Goal: Browse casually

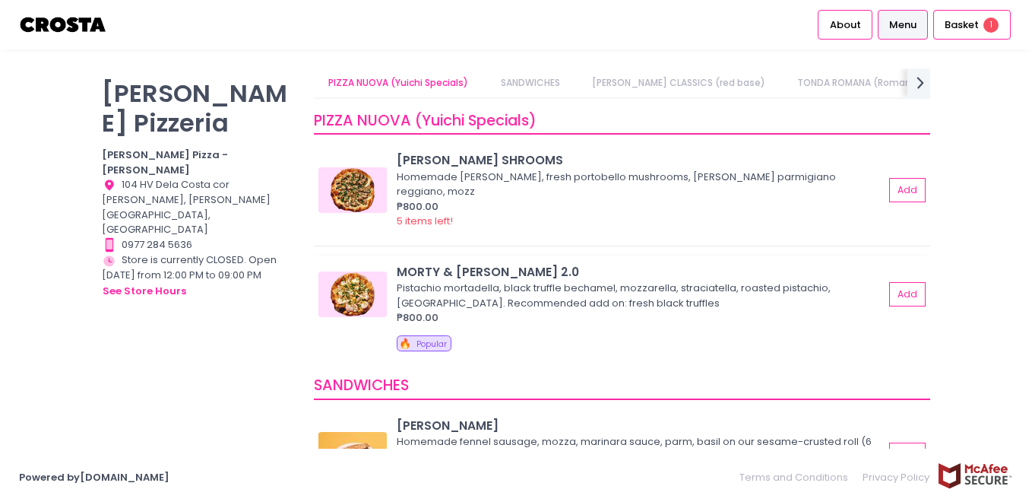
click at [363, 295] on img at bounding box center [353, 294] width 68 height 46
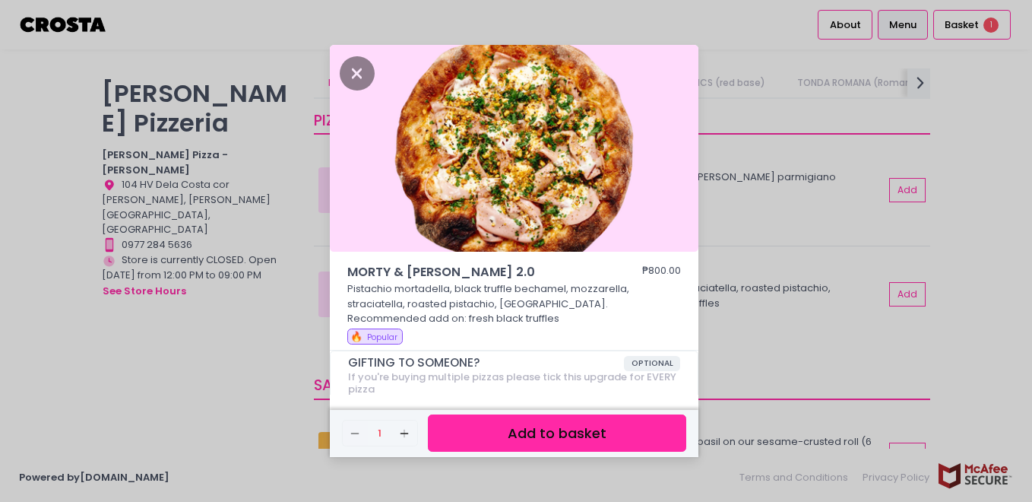
click at [645, 309] on p "Pistachio mortadella, black truffle bechamel, mozzarella, straciatella, roasted…" at bounding box center [514, 303] width 334 height 45
click at [361, 74] on icon "Close" at bounding box center [357, 73] width 35 height 34
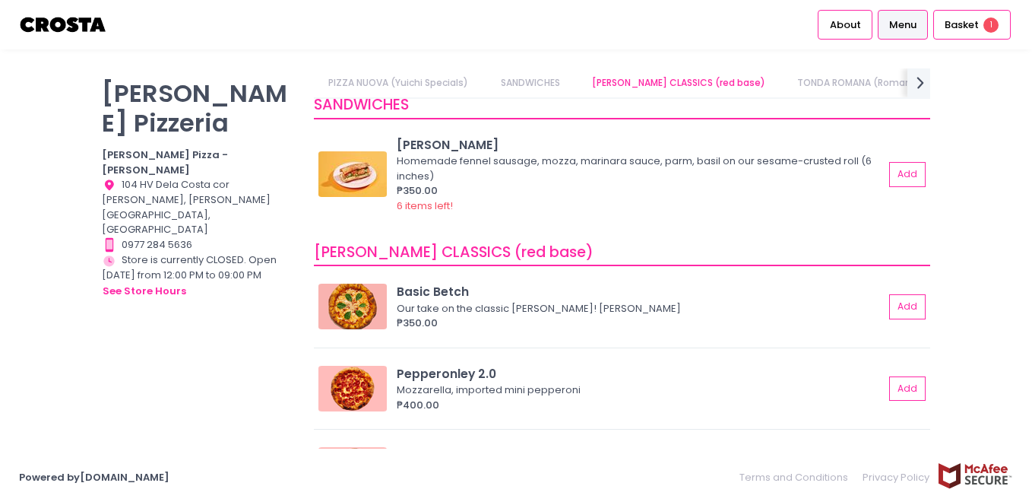
scroll to position [324, 0]
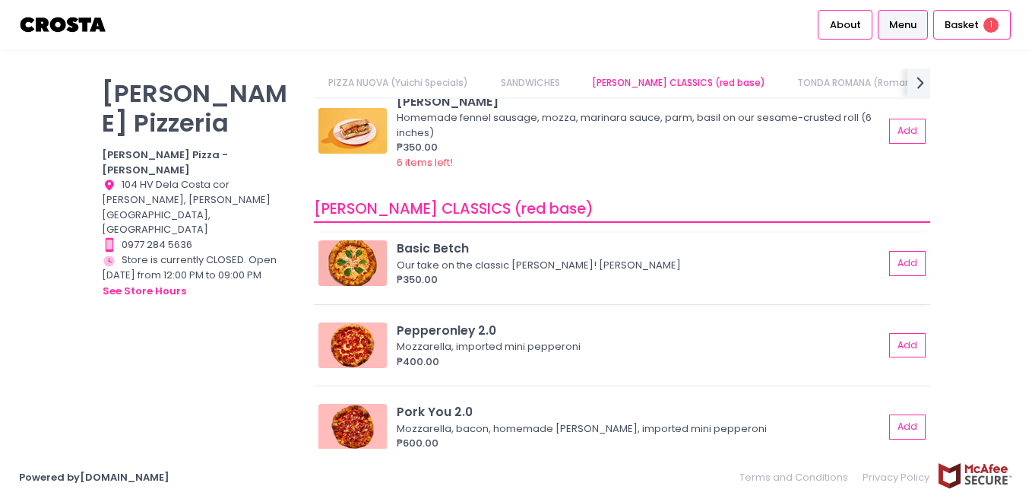
click at [366, 244] on img at bounding box center [353, 263] width 68 height 46
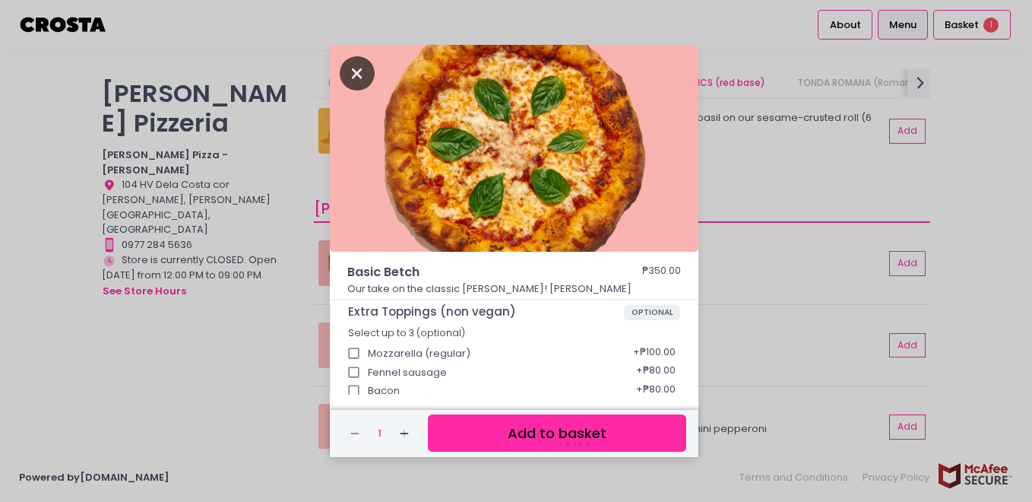
click at [359, 71] on icon "Close" at bounding box center [357, 73] width 35 height 34
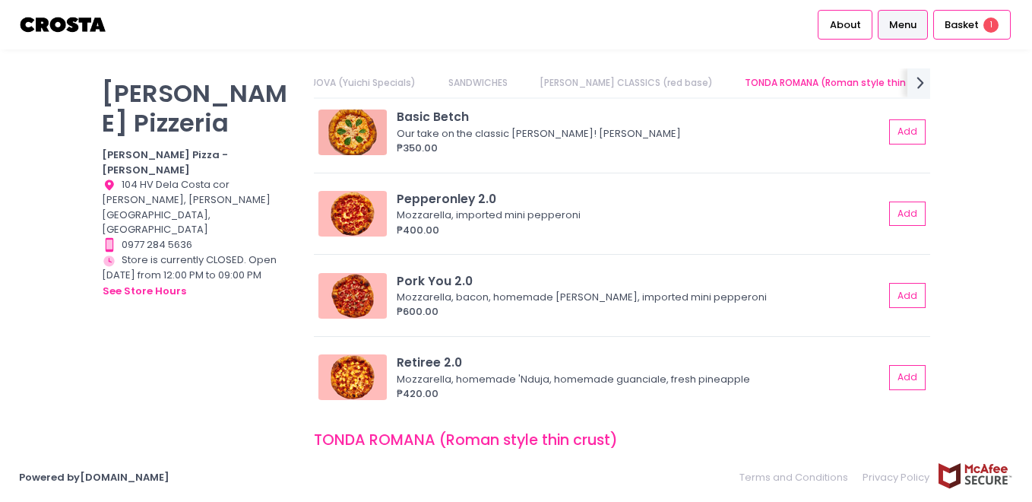
scroll to position [455, 0]
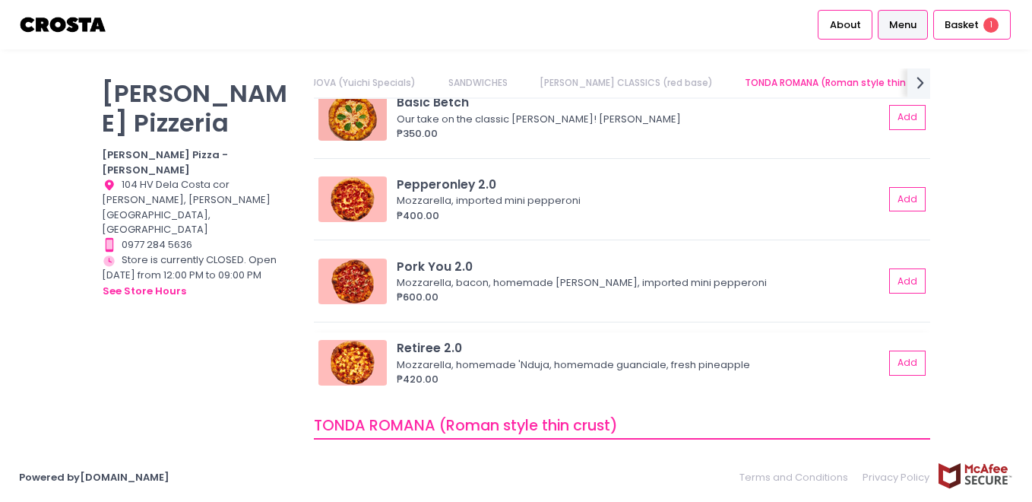
click at [351, 378] on img at bounding box center [353, 363] width 68 height 46
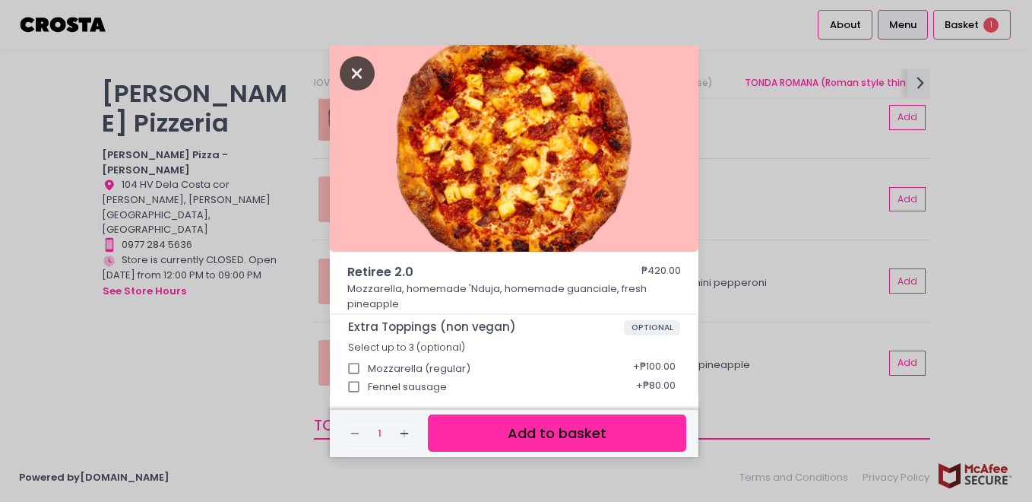
click at [360, 74] on icon "Close" at bounding box center [357, 73] width 35 height 34
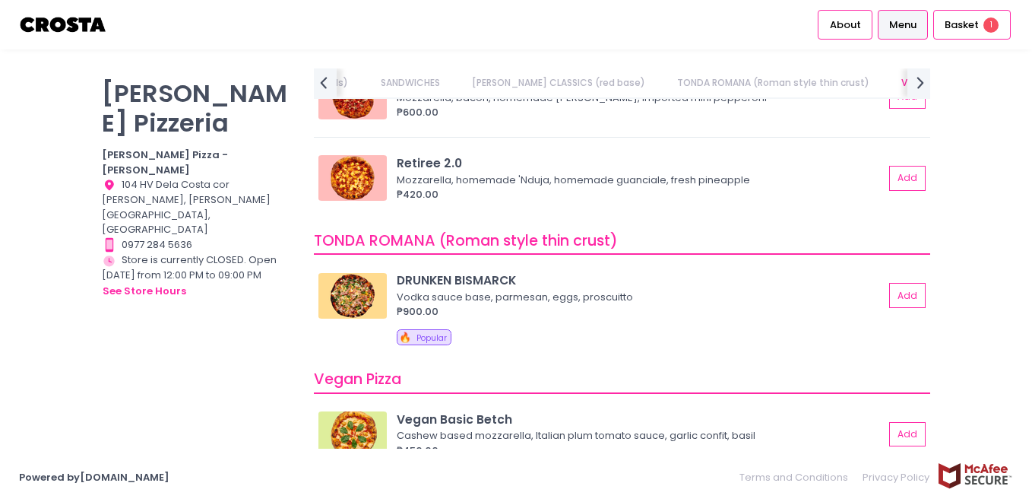
scroll to position [669, 0]
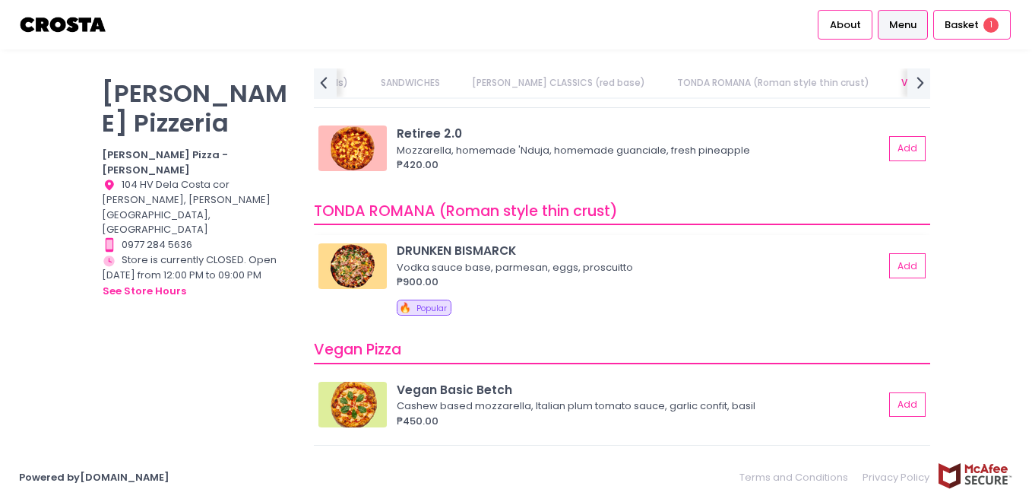
click at [588, 281] on div "₱900.00" at bounding box center [640, 281] width 487 height 15
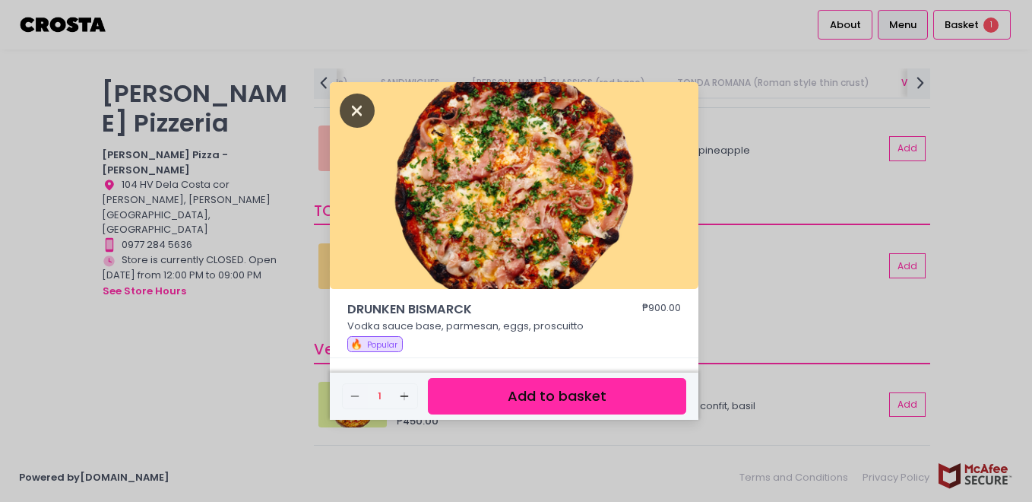
click at [353, 110] on icon "Close" at bounding box center [357, 110] width 35 height 34
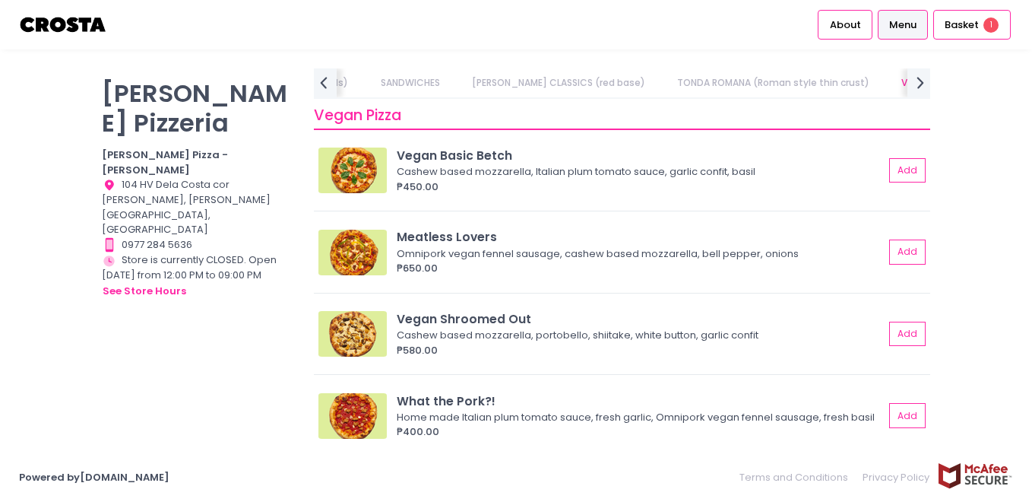
scroll to position [910, 0]
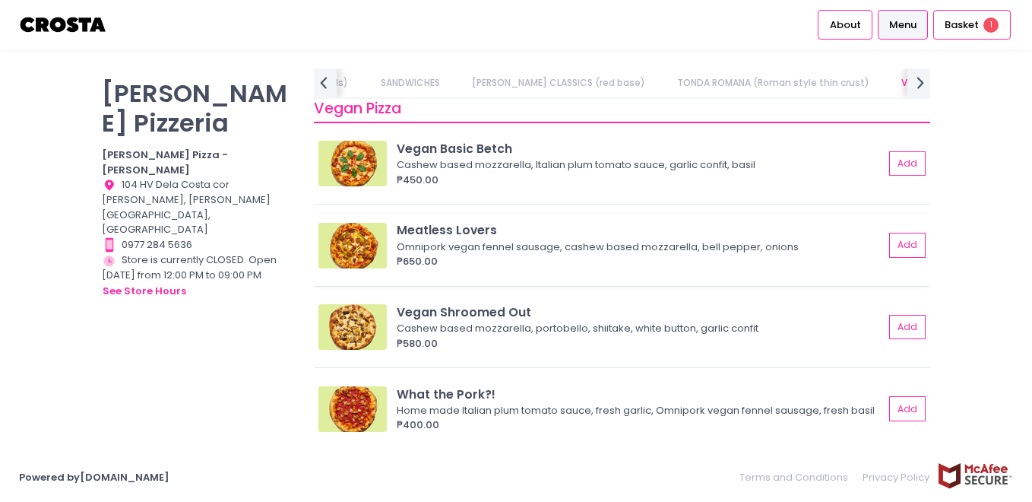
click at [357, 268] on img at bounding box center [353, 246] width 68 height 46
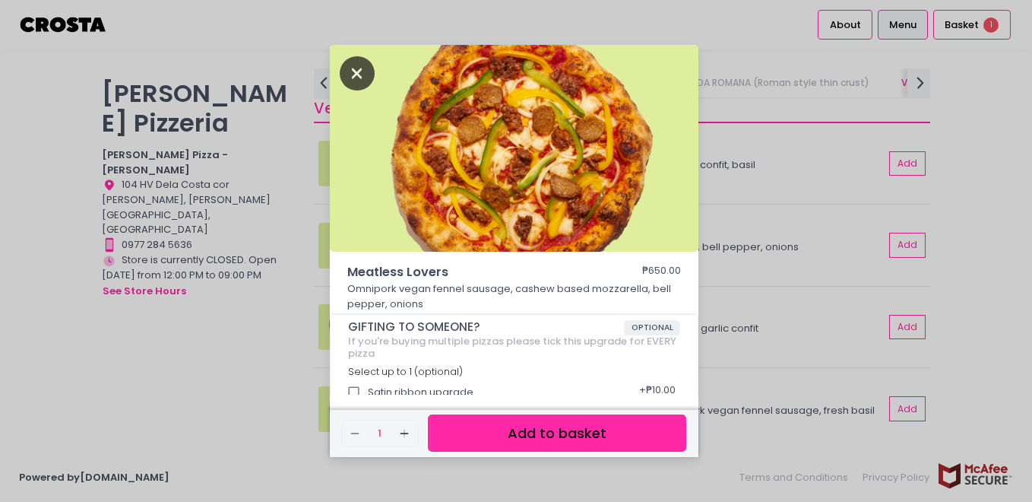
click at [362, 81] on icon "Close" at bounding box center [357, 73] width 35 height 34
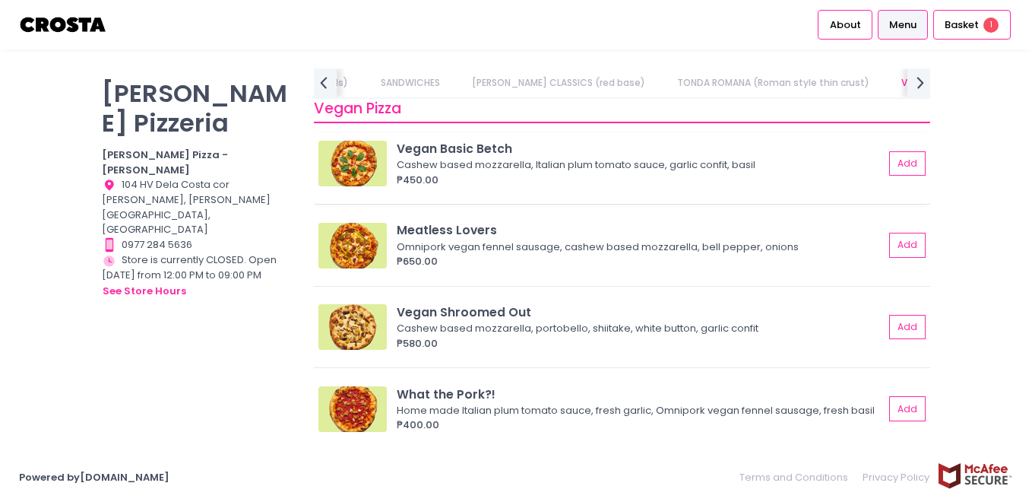
click at [371, 147] on img at bounding box center [353, 164] width 68 height 46
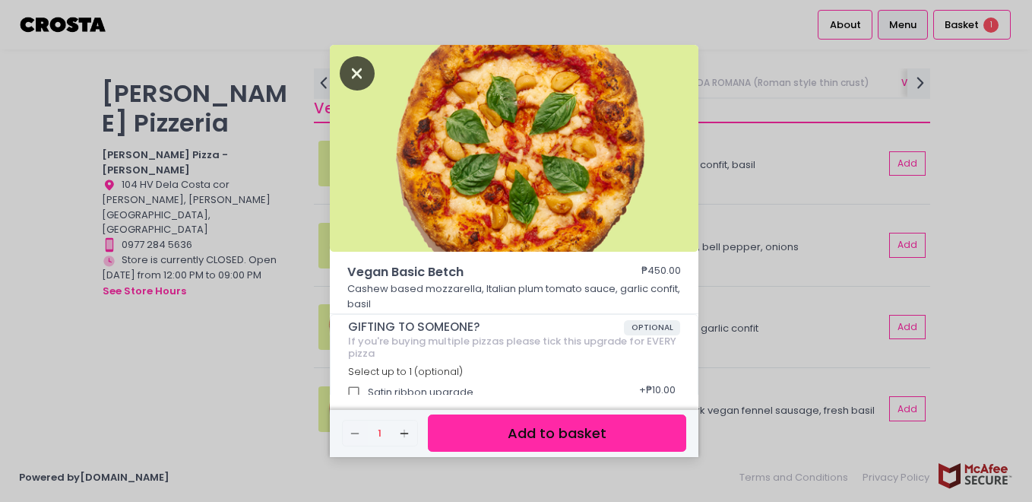
click at [350, 81] on icon "Close" at bounding box center [357, 73] width 35 height 34
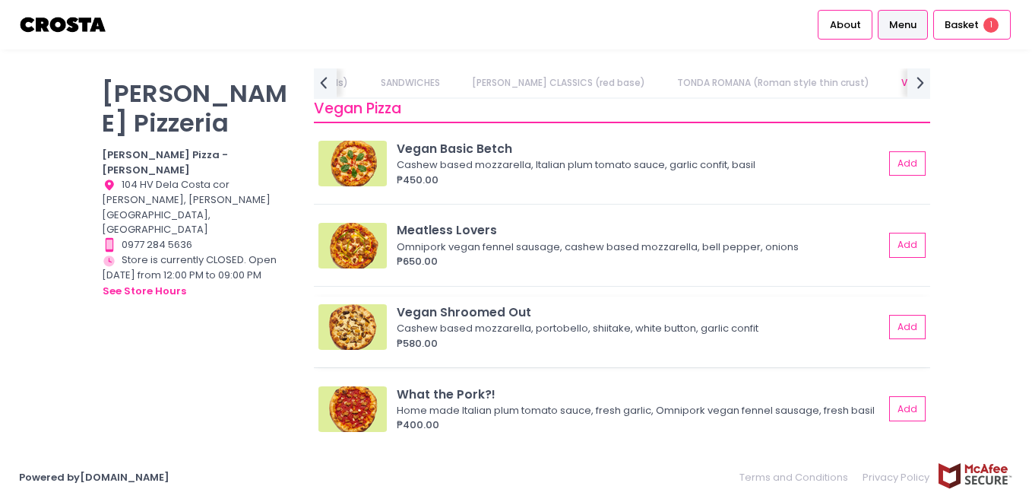
click at [370, 325] on img at bounding box center [353, 327] width 68 height 46
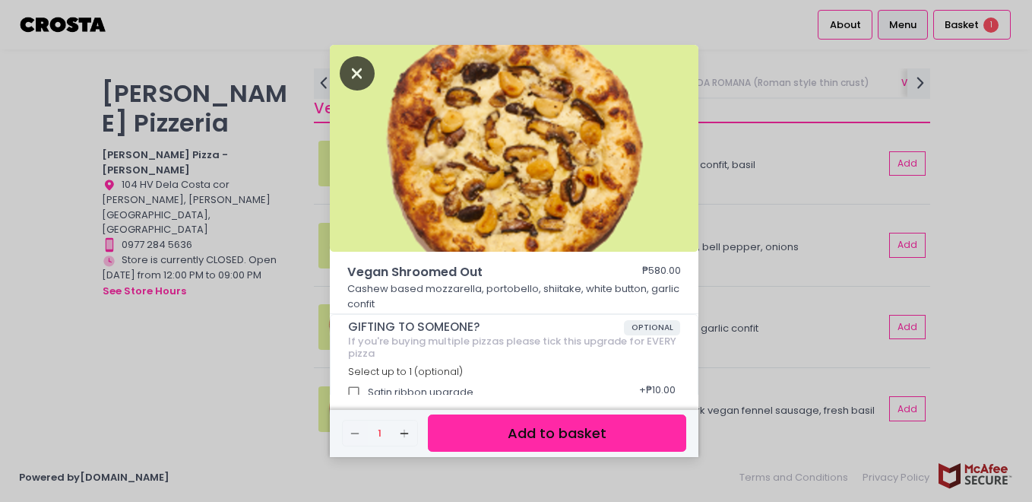
click at [357, 84] on icon "Close" at bounding box center [357, 73] width 35 height 34
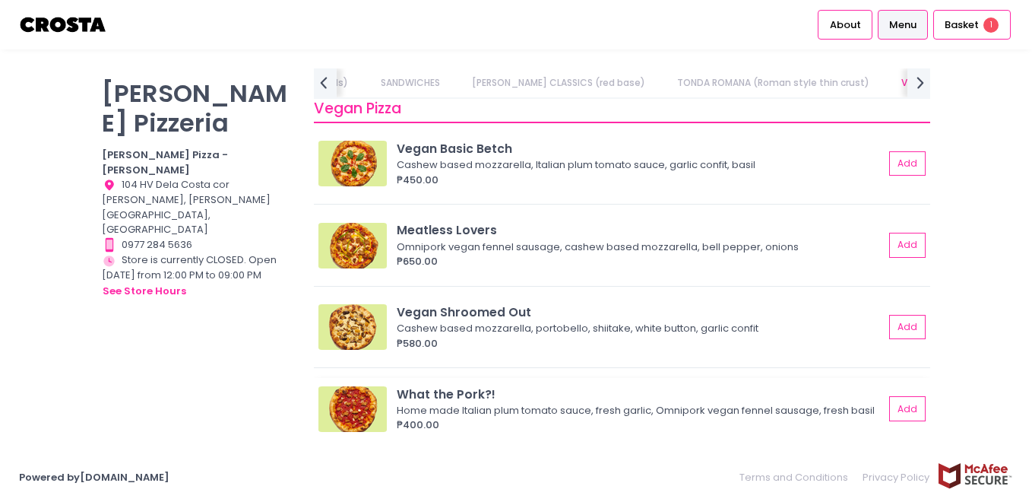
click at [675, 418] on div "Home made Italian plum tomato sauce, fresh garlic, Omnipork vegan fennel sausag…" at bounding box center [638, 410] width 483 height 15
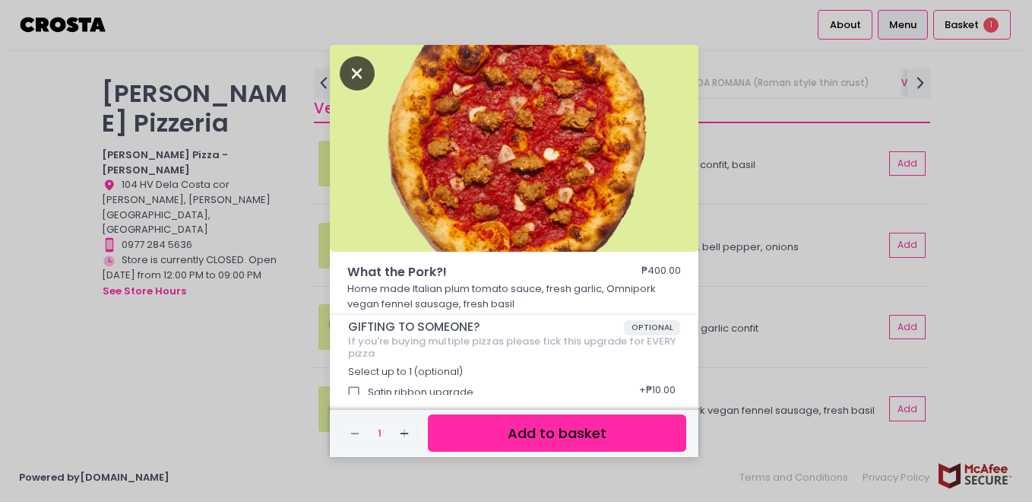
click at [353, 67] on icon "Close" at bounding box center [357, 73] width 35 height 34
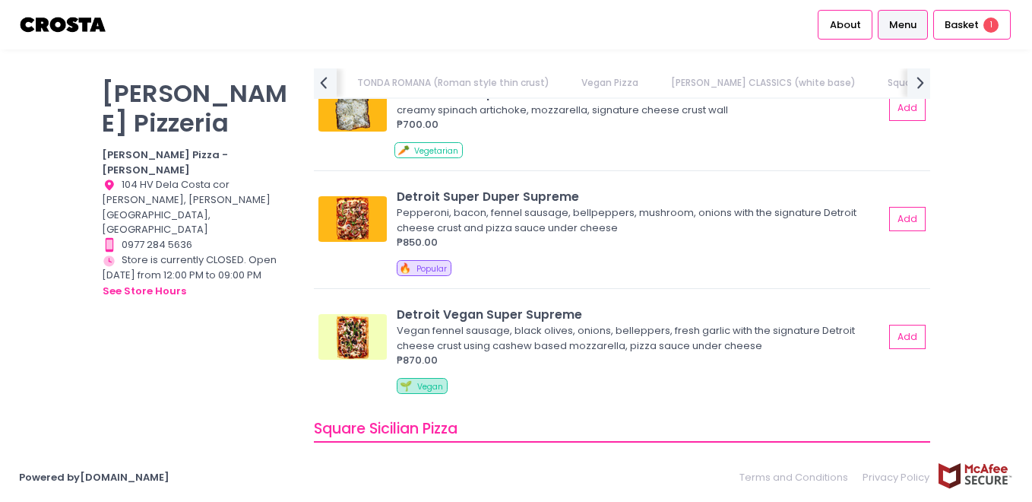
scroll to position [0, 585]
click at [536, 230] on div "Pepperoni, bacon, fennel sausage, bellpeppers, mushroom, onions with the signat…" at bounding box center [638, 220] width 483 height 30
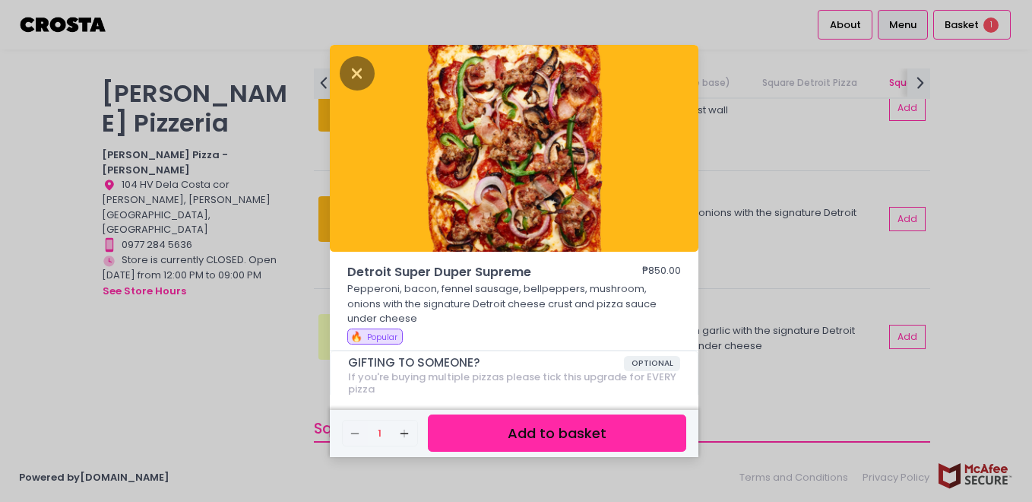
drag, startPoint x: 759, startPoint y: 250, endPoint x: 759, endPoint y: 260, distance: 9.9
click at [762, 255] on div "Detroit Super Duper Supreme ₱850.00 Pepperoni, bacon, fennel sausage, bellpeppe…" at bounding box center [516, 251] width 1032 height 502
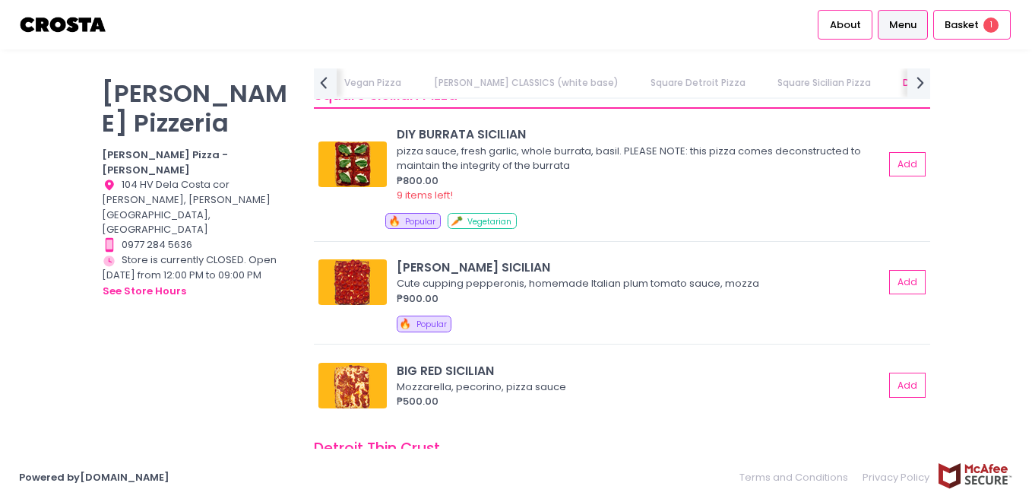
scroll to position [2030, 0]
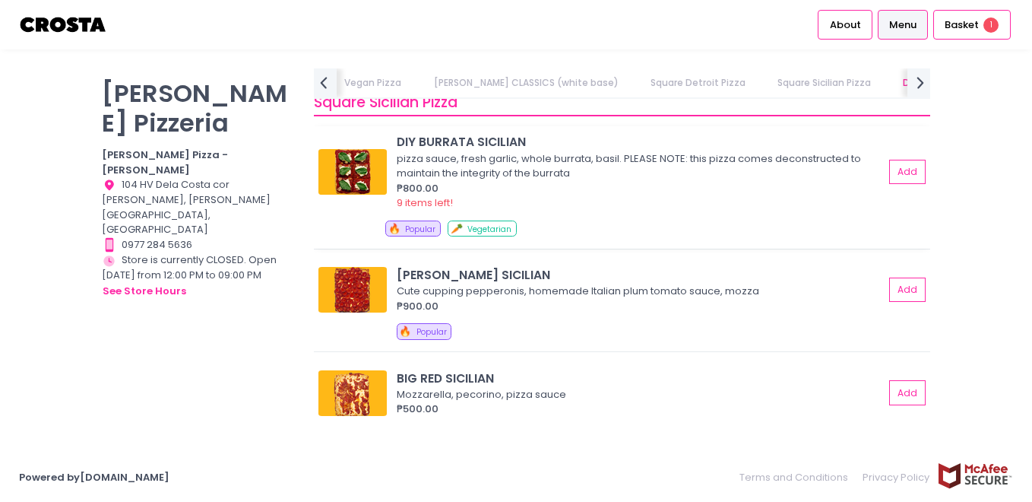
click at [512, 160] on div "pizza sauce, fresh garlic, whole burrata, basil. PLEASE NOTE: this pizza comes …" at bounding box center [638, 166] width 483 height 30
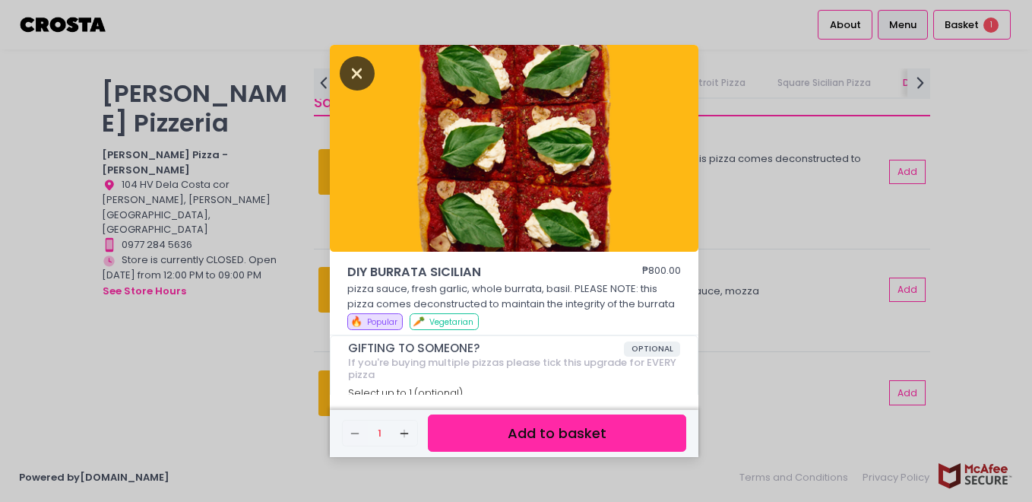
click at [365, 73] on icon "Close" at bounding box center [357, 73] width 35 height 34
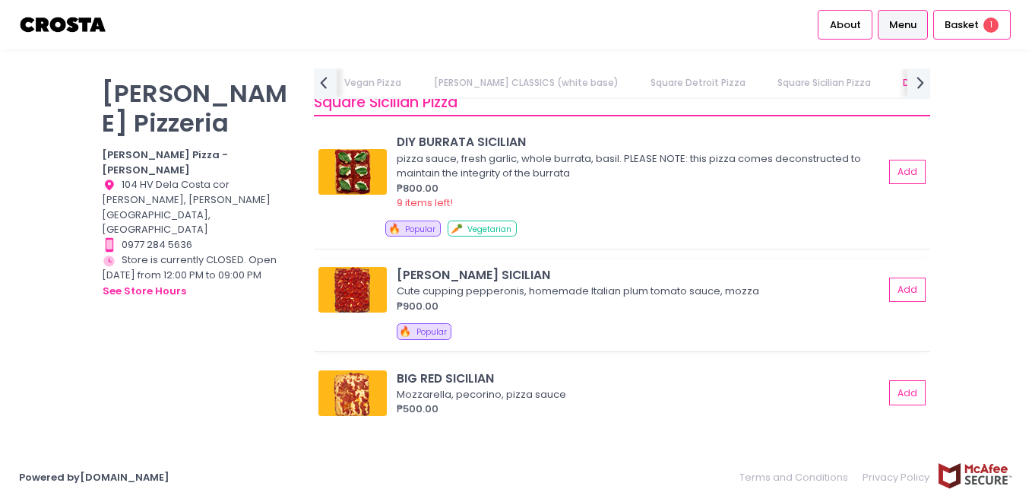
click at [371, 280] on img at bounding box center [353, 290] width 68 height 46
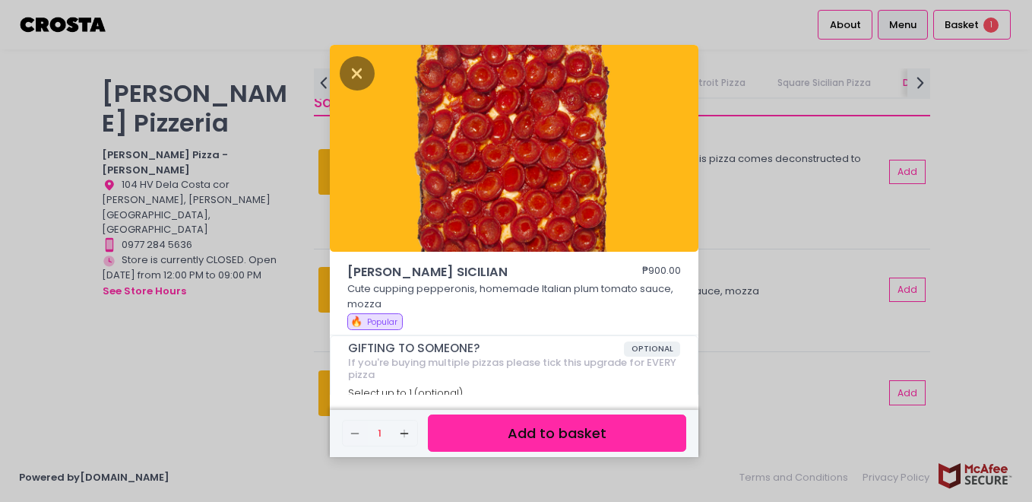
click at [381, 277] on span "[PERSON_NAME] SICILIAN" at bounding box center [472, 272] width 251 height 18
click at [369, 78] on icon "Close" at bounding box center [357, 73] width 35 height 34
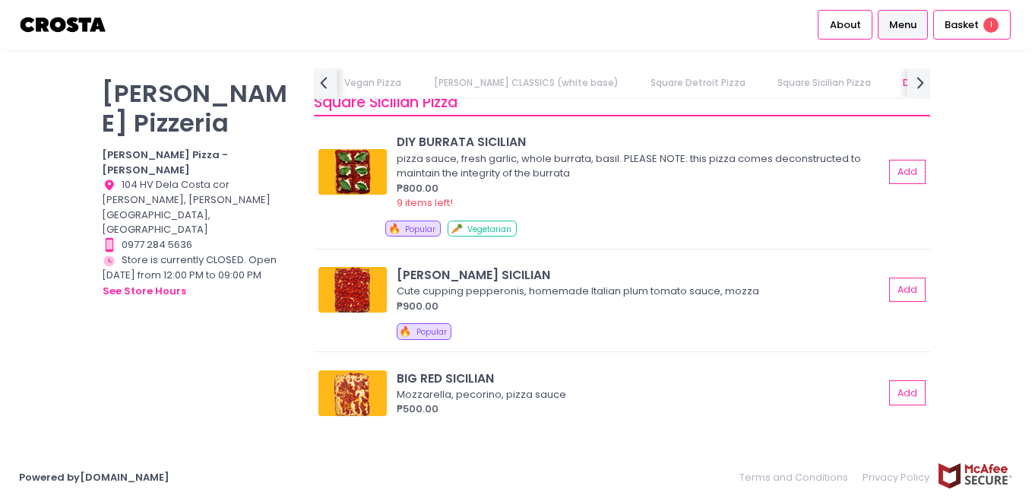
scroll to position [2111, 0]
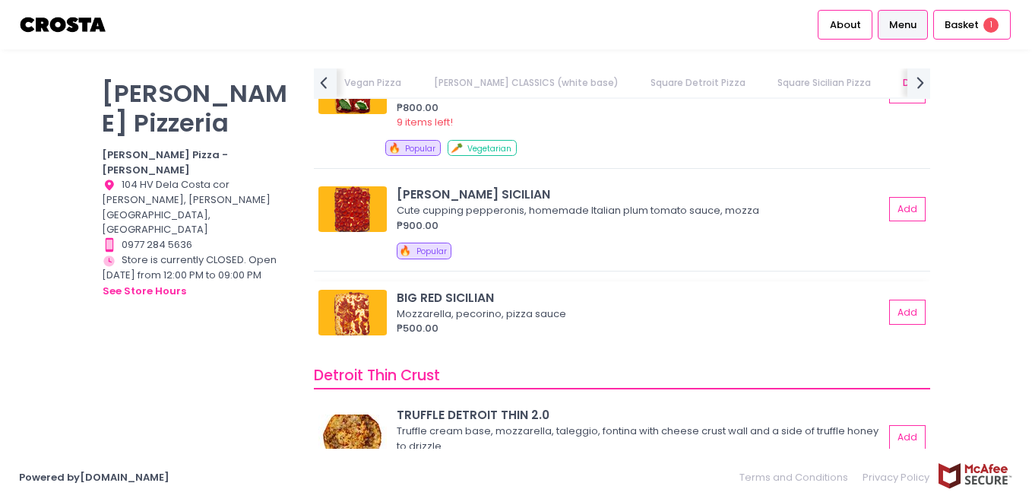
click at [604, 322] on div "₱500.00" at bounding box center [640, 328] width 487 height 15
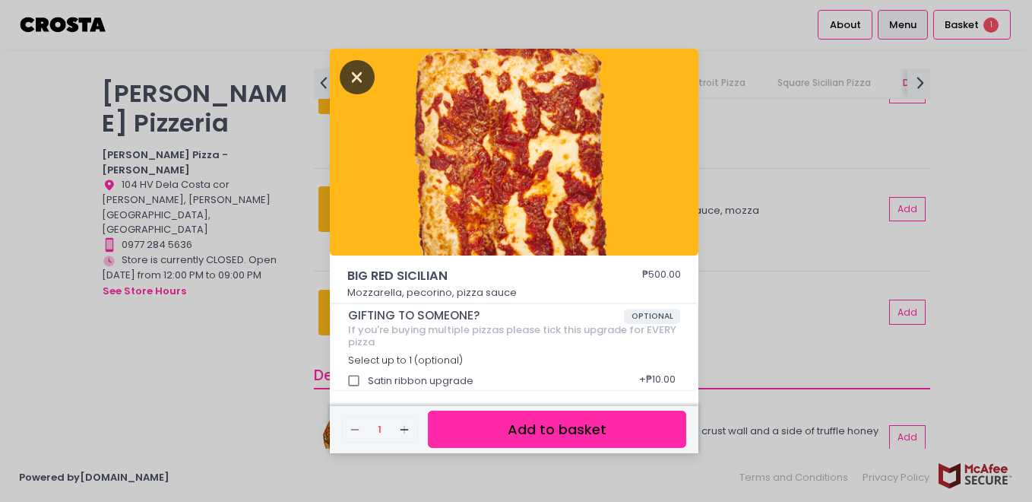
click at [351, 78] on icon "Close" at bounding box center [357, 77] width 35 height 34
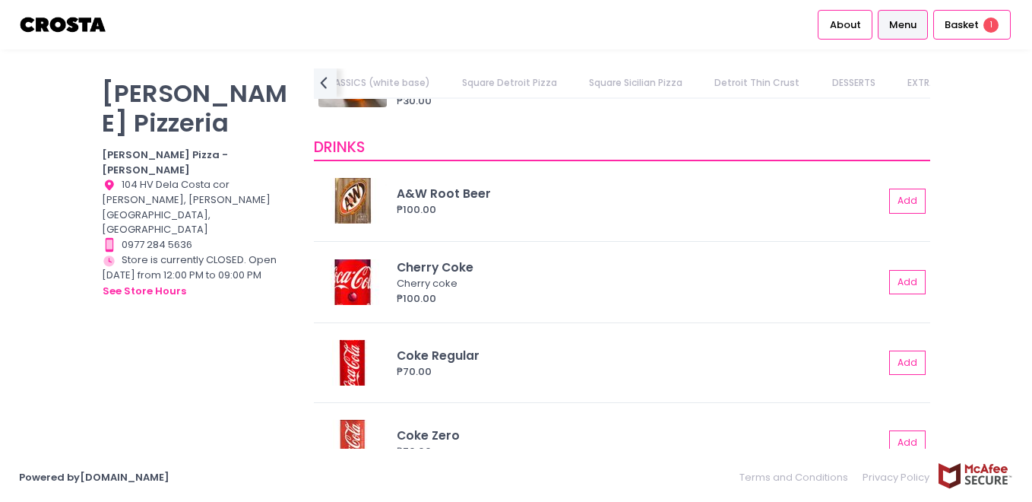
scroll to position [3270, 0]
